Goal: Navigation & Orientation: Go to known website

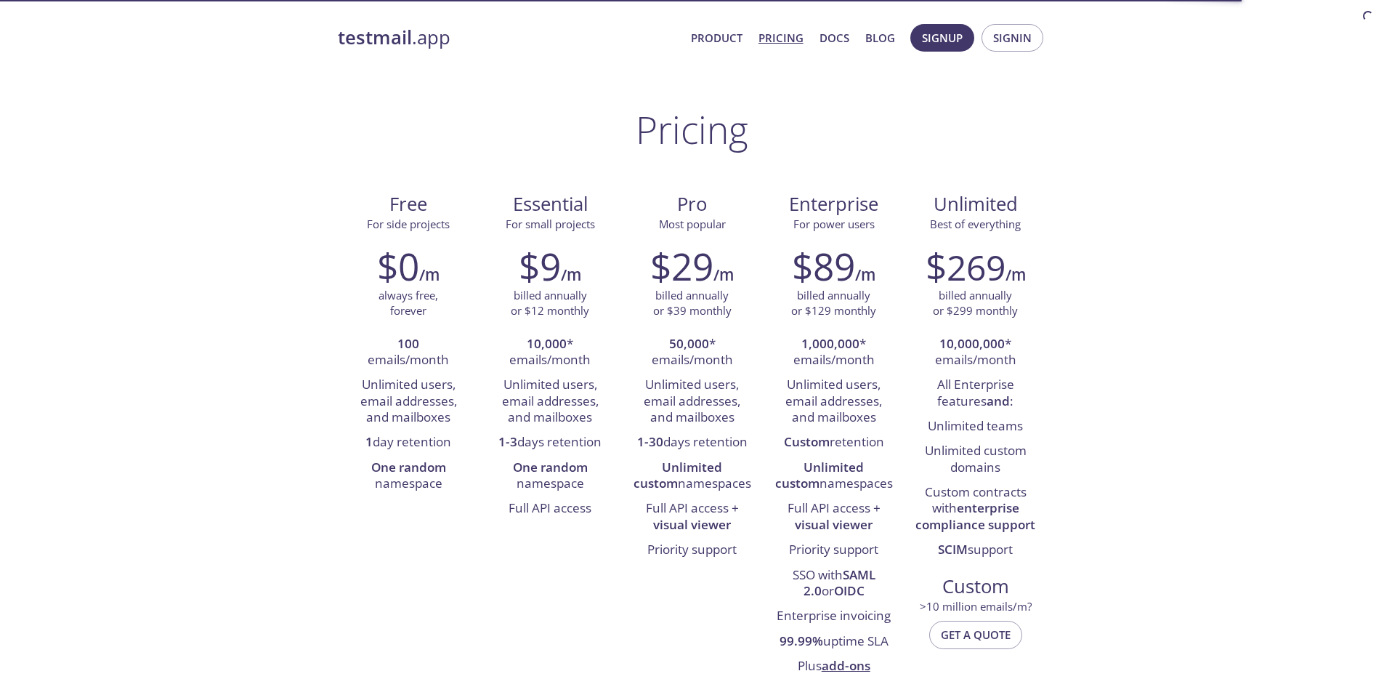
click at [952, 37] on span "Signup" at bounding box center [942, 37] width 41 height 19
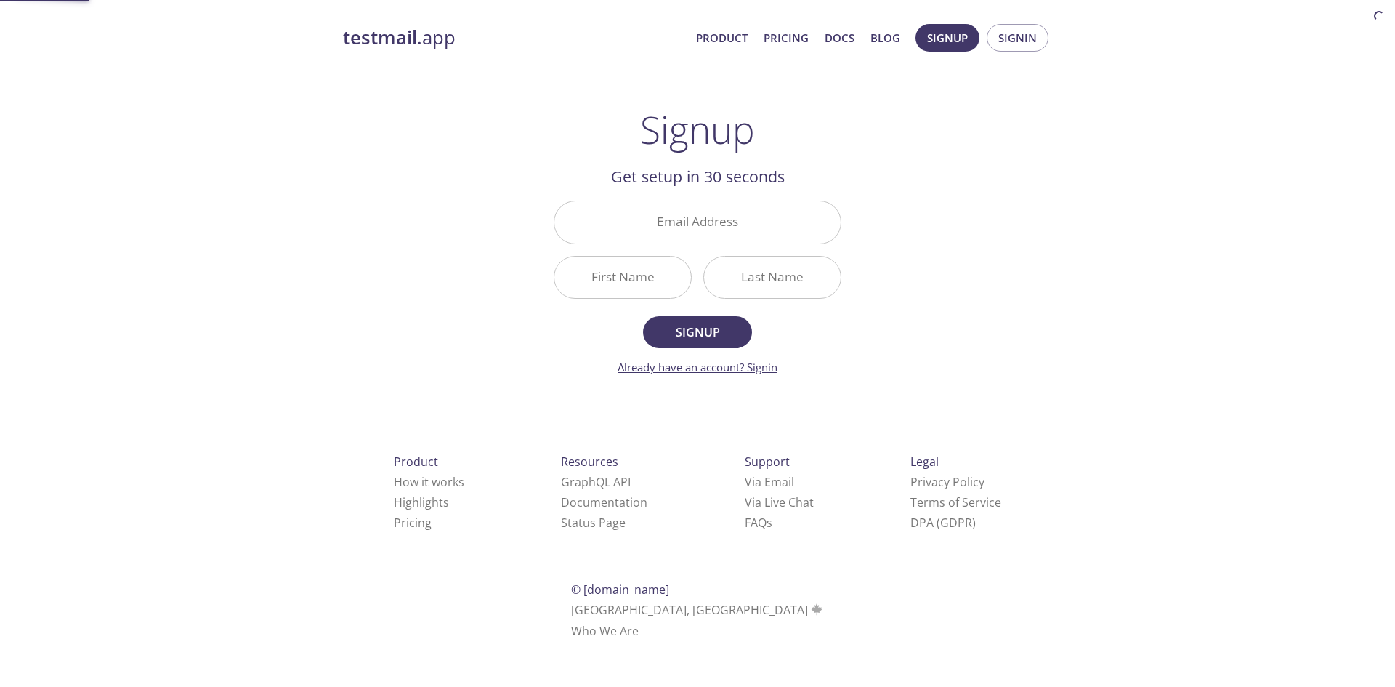
click at [769, 366] on link "Already have an account? Signin" at bounding box center [698, 367] width 160 height 15
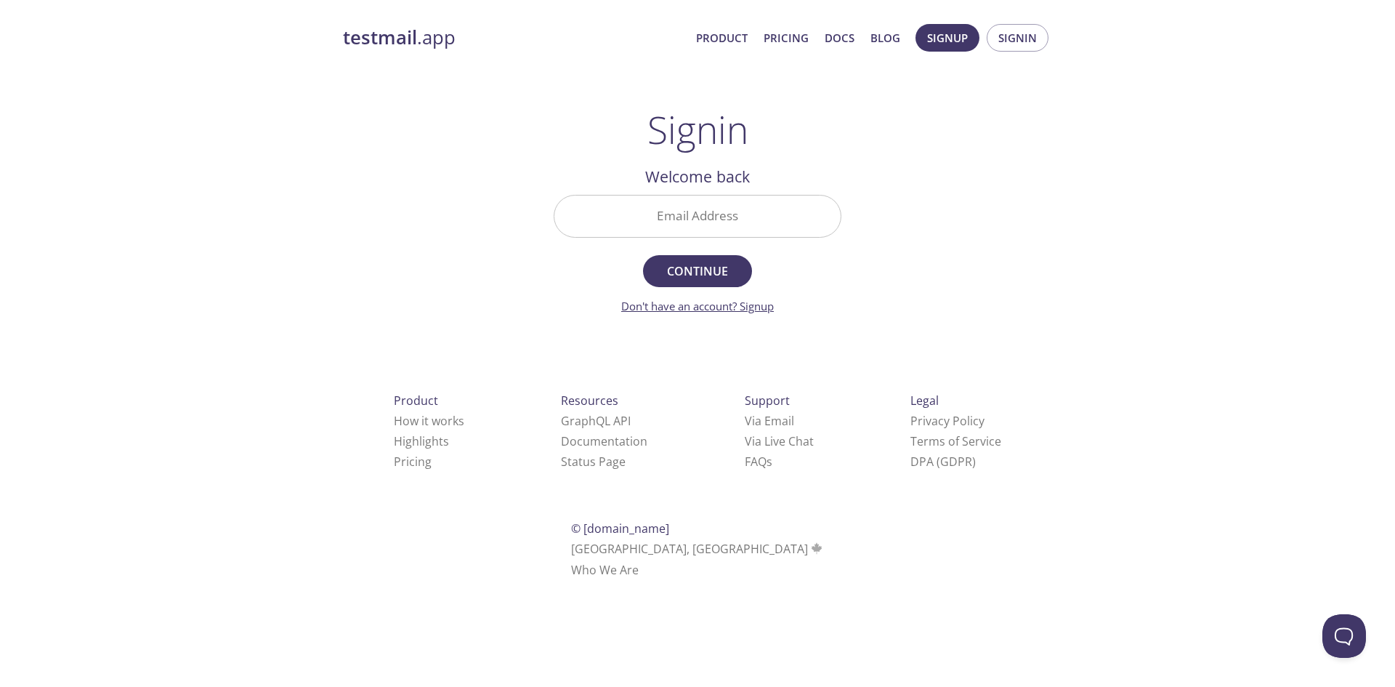
click at [765, 311] on link "Don't have an account? Signup" at bounding box center [697, 306] width 153 height 15
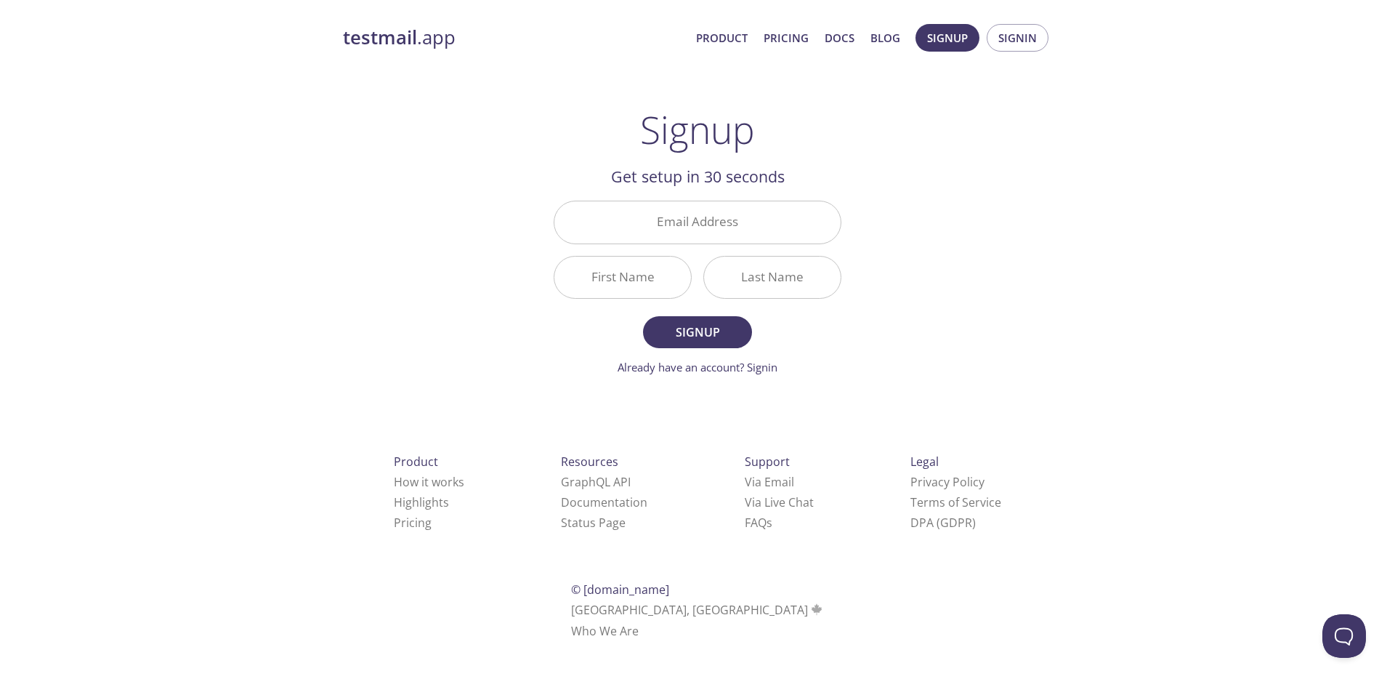
click at [407, 37] on strong "testmail" at bounding box center [380, 37] width 74 height 25
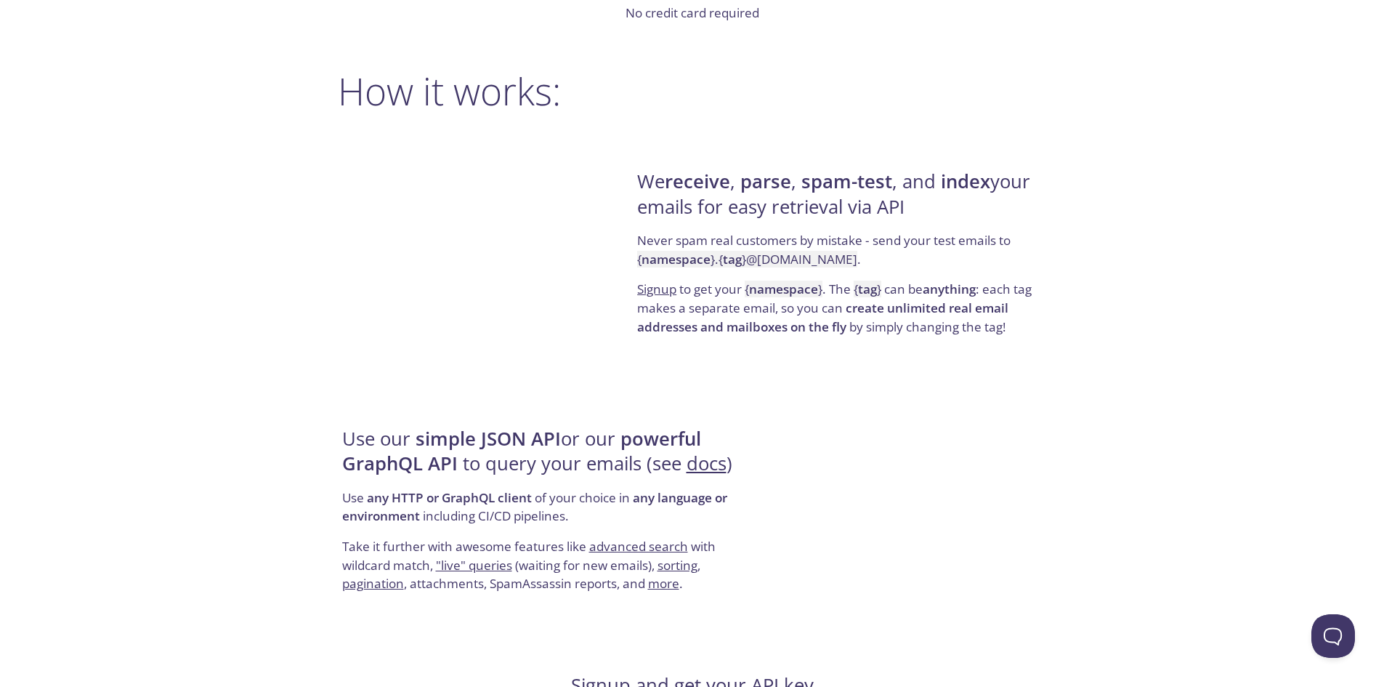
scroll to position [1381, 0]
